Goal: Information Seeking & Learning: Learn about a topic

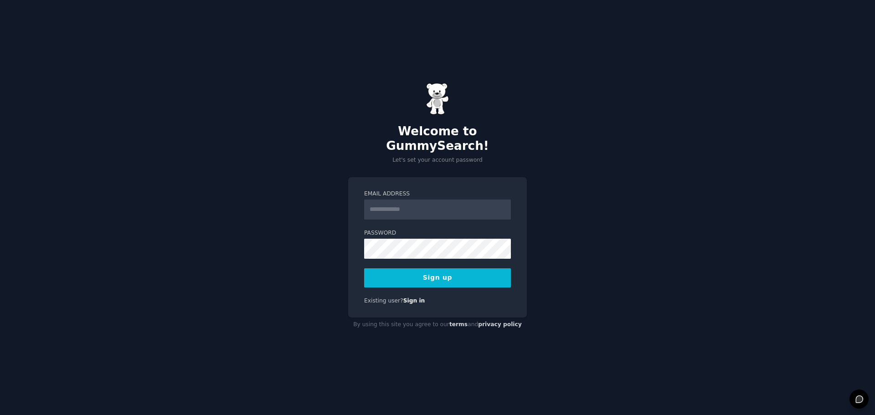
click at [455, 203] on input "Email Address" at bounding box center [437, 210] width 147 height 20
type input "**********"
click at [419, 273] on button "Sign up" at bounding box center [437, 277] width 147 height 19
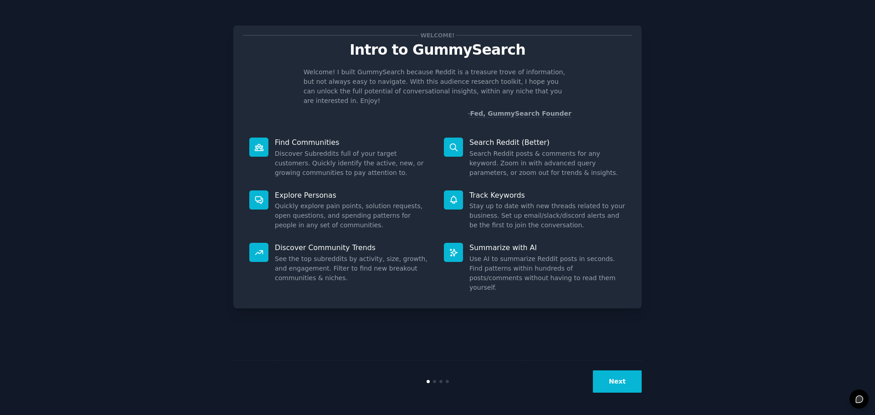
click at [626, 383] on button "Next" at bounding box center [617, 381] width 49 height 22
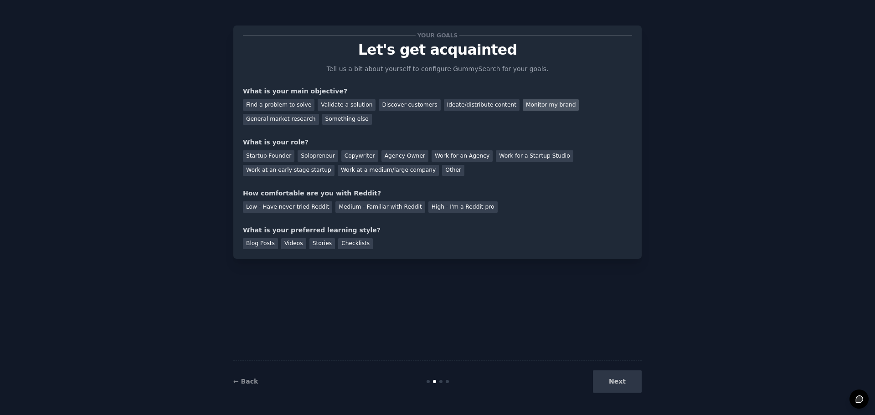
click at [536, 103] on div "Monitor my brand" at bounding box center [551, 104] width 56 height 11
click at [319, 114] on div "General market research" at bounding box center [281, 119] width 76 height 11
click at [528, 105] on div "Monitor my brand" at bounding box center [551, 104] width 56 height 11
click at [436, 159] on div "Work for an Agency" at bounding box center [462, 155] width 61 height 11
click at [353, 208] on div "Medium - Familiar with Reddit" at bounding box center [379, 206] width 89 height 11
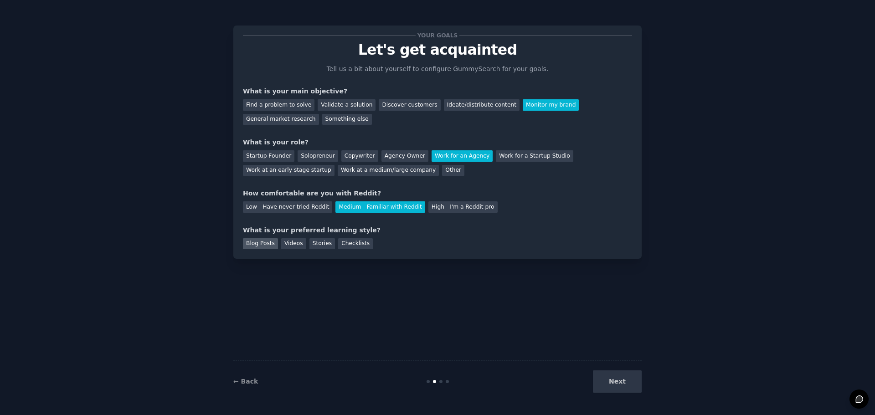
click at [272, 244] on div "Blog Posts" at bounding box center [260, 243] width 35 height 11
click at [629, 391] on button "Next" at bounding box center [617, 381] width 49 height 22
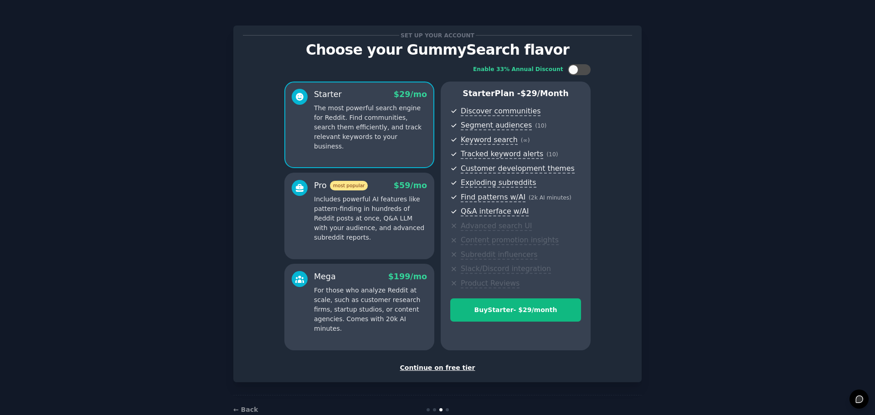
click at [448, 367] on div "Continue on free tier" at bounding box center [437, 368] width 389 height 10
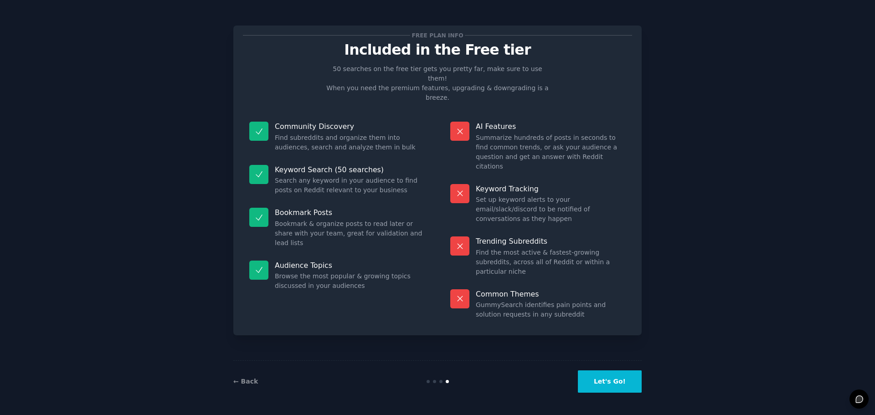
click at [618, 383] on button "Let's Go!" at bounding box center [610, 381] width 64 height 22
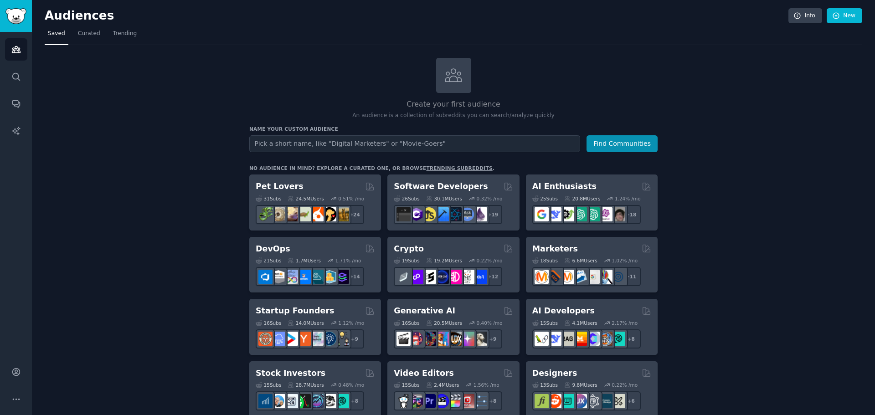
click at [403, 142] on input "text" at bounding box center [414, 143] width 331 height 17
type input "[MEDICAL_DATA]"
click at [630, 144] on button "Find Communities" at bounding box center [621, 143] width 71 height 17
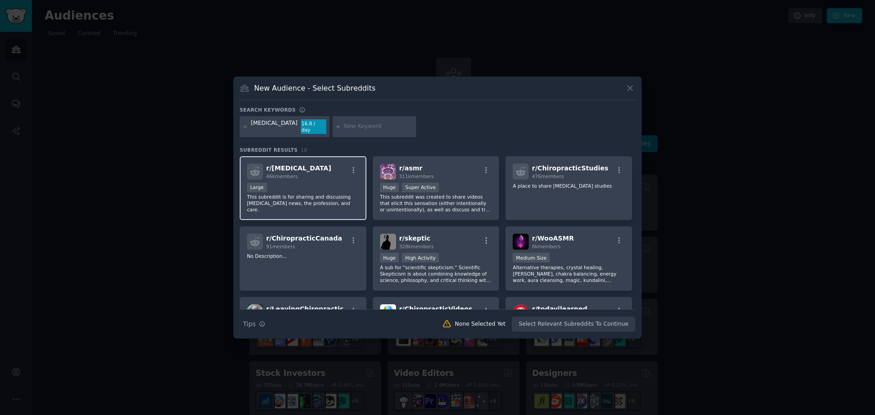
click at [331, 175] on div "r/ [MEDICAL_DATA] 46k members" at bounding box center [303, 172] width 112 height 16
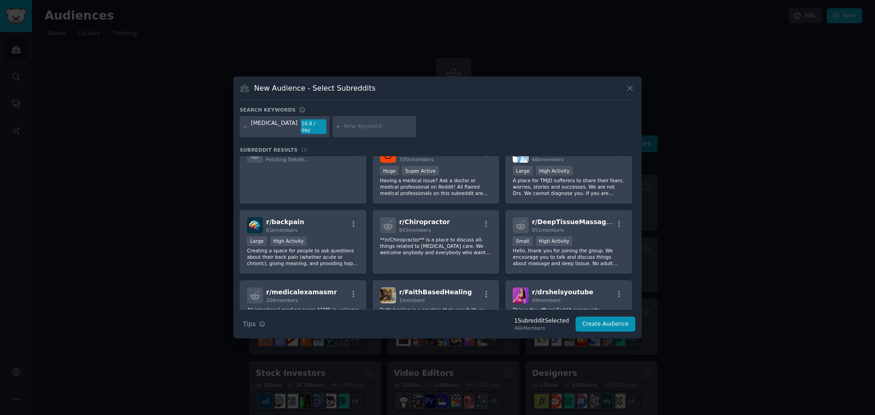
scroll to position [273, 0]
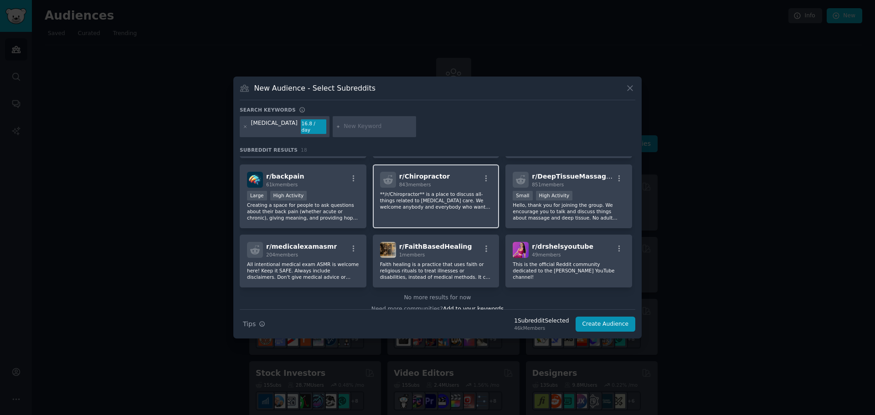
click at [468, 209] on div "r/ Chiropractor 843 members **/r/Chiropractor** is a place to discuss all-thing…" at bounding box center [436, 196] width 127 height 64
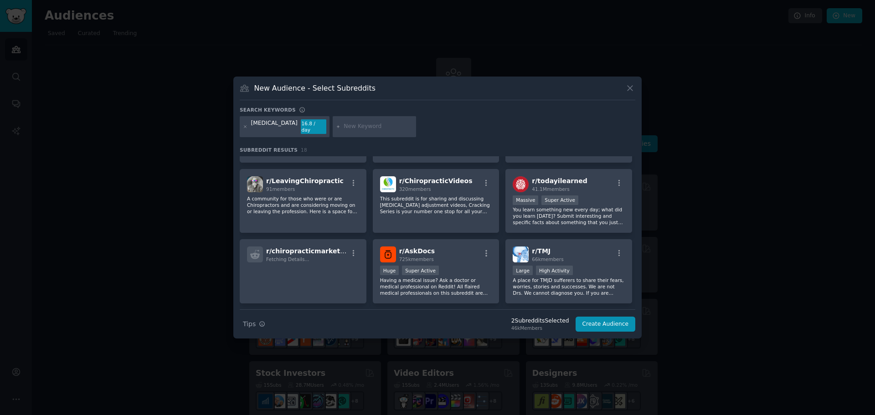
scroll to position [0, 0]
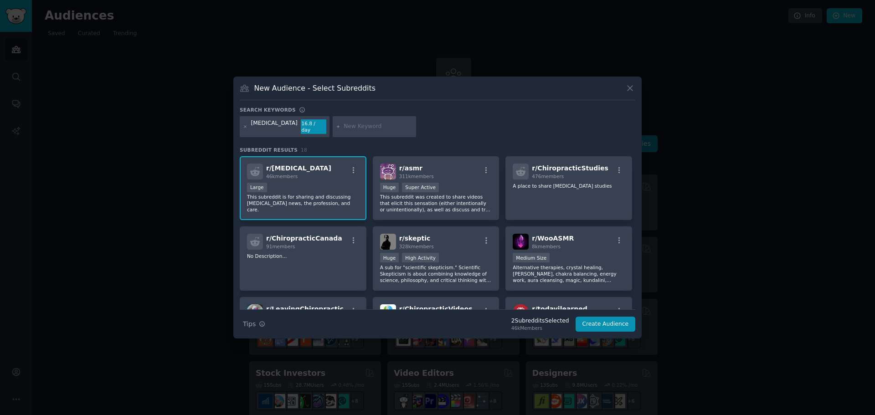
click at [367, 125] on input "text" at bounding box center [378, 127] width 69 height 8
type input "Foot Levelers"
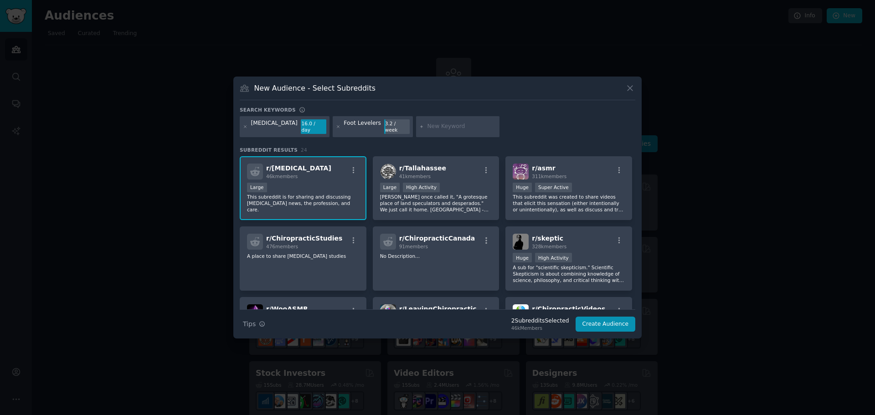
click at [384, 126] on div "3.2 / week" at bounding box center [397, 126] width 26 height 15
click at [603, 323] on button "Create Audience" at bounding box center [606, 324] width 60 height 15
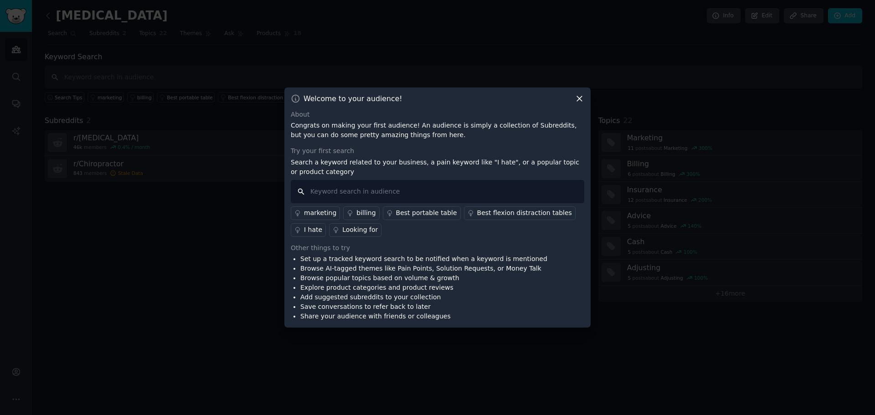
click at [417, 196] on input "text" at bounding box center [437, 191] width 293 height 23
type input "Foot Levelers"
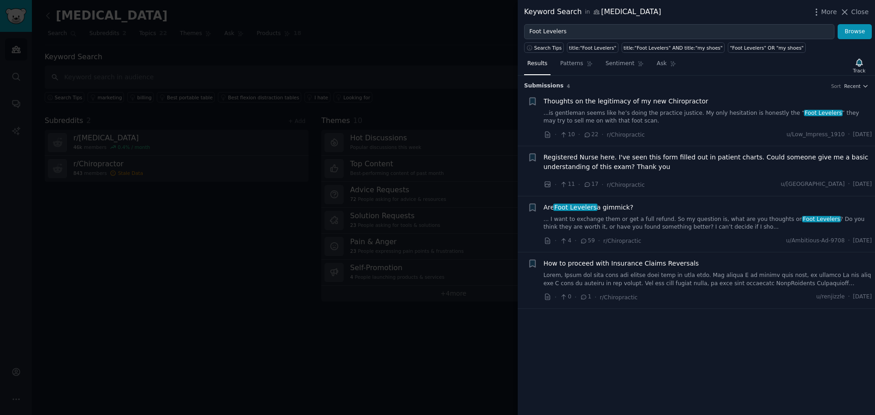
click at [483, 49] on div at bounding box center [437, 207] width 875 height 415
